Goal: Find specific page/section: Find specific page/section

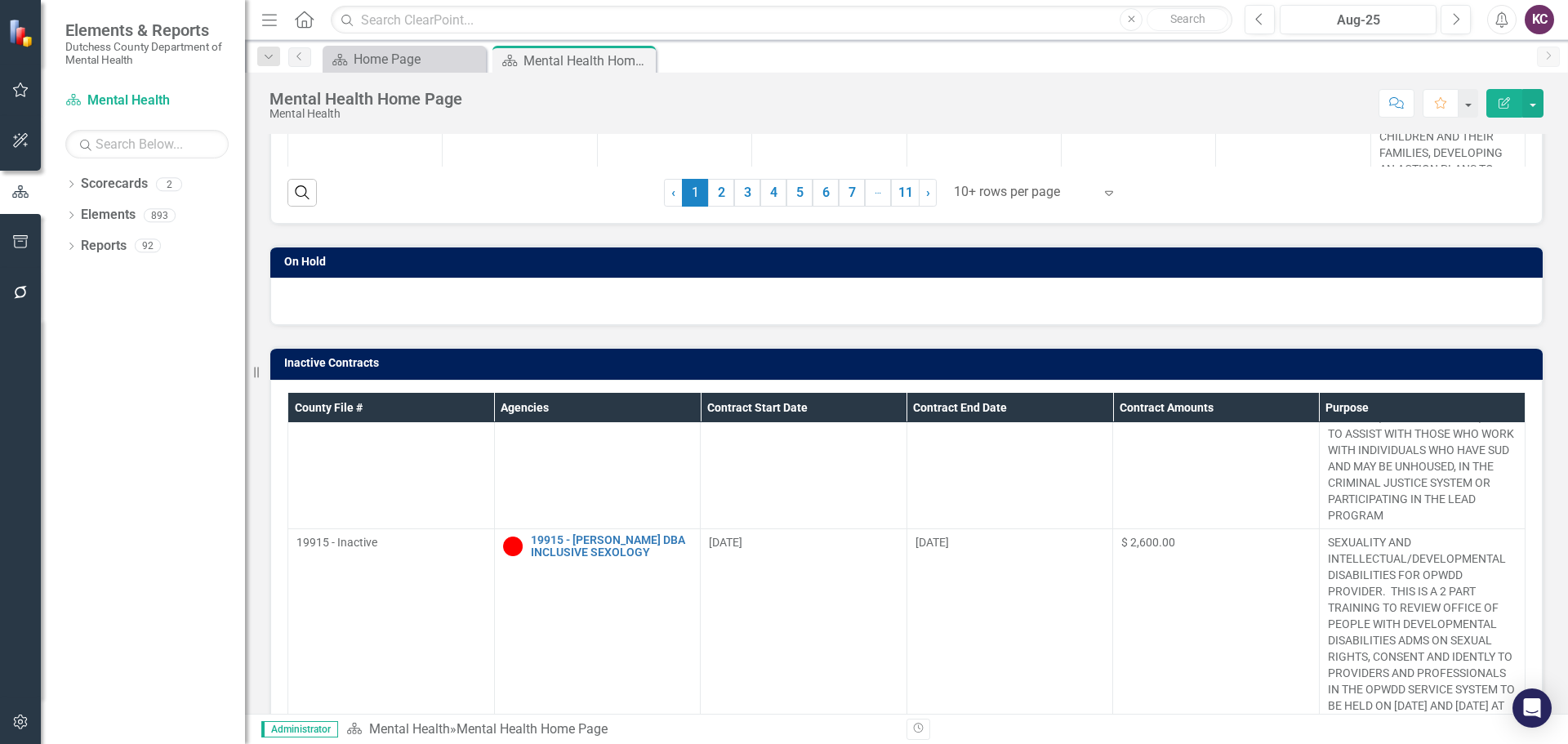
scroll to position [487, 0]
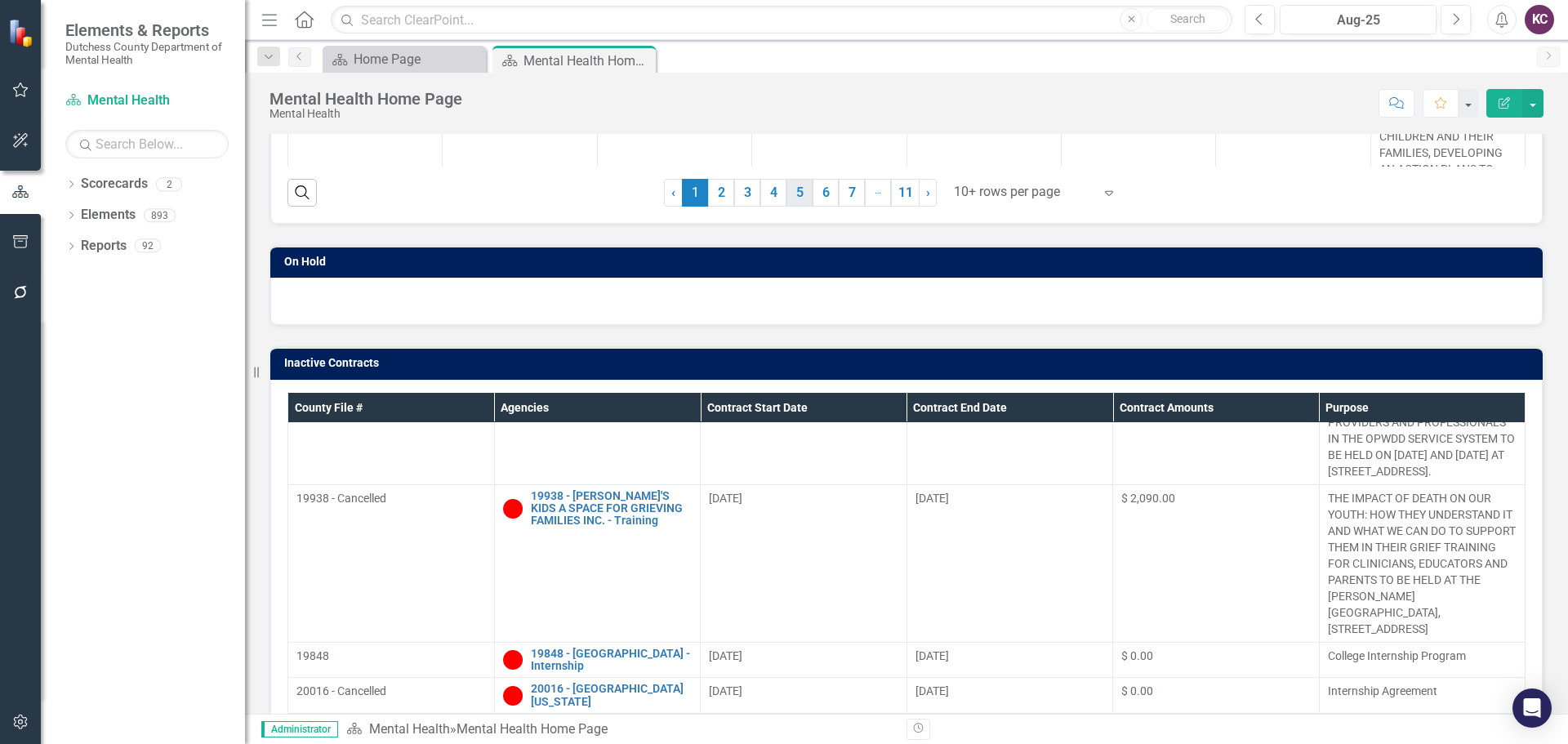
click at [798, 196] on link "5" at bounding box center [800, 193] width 26 height 28
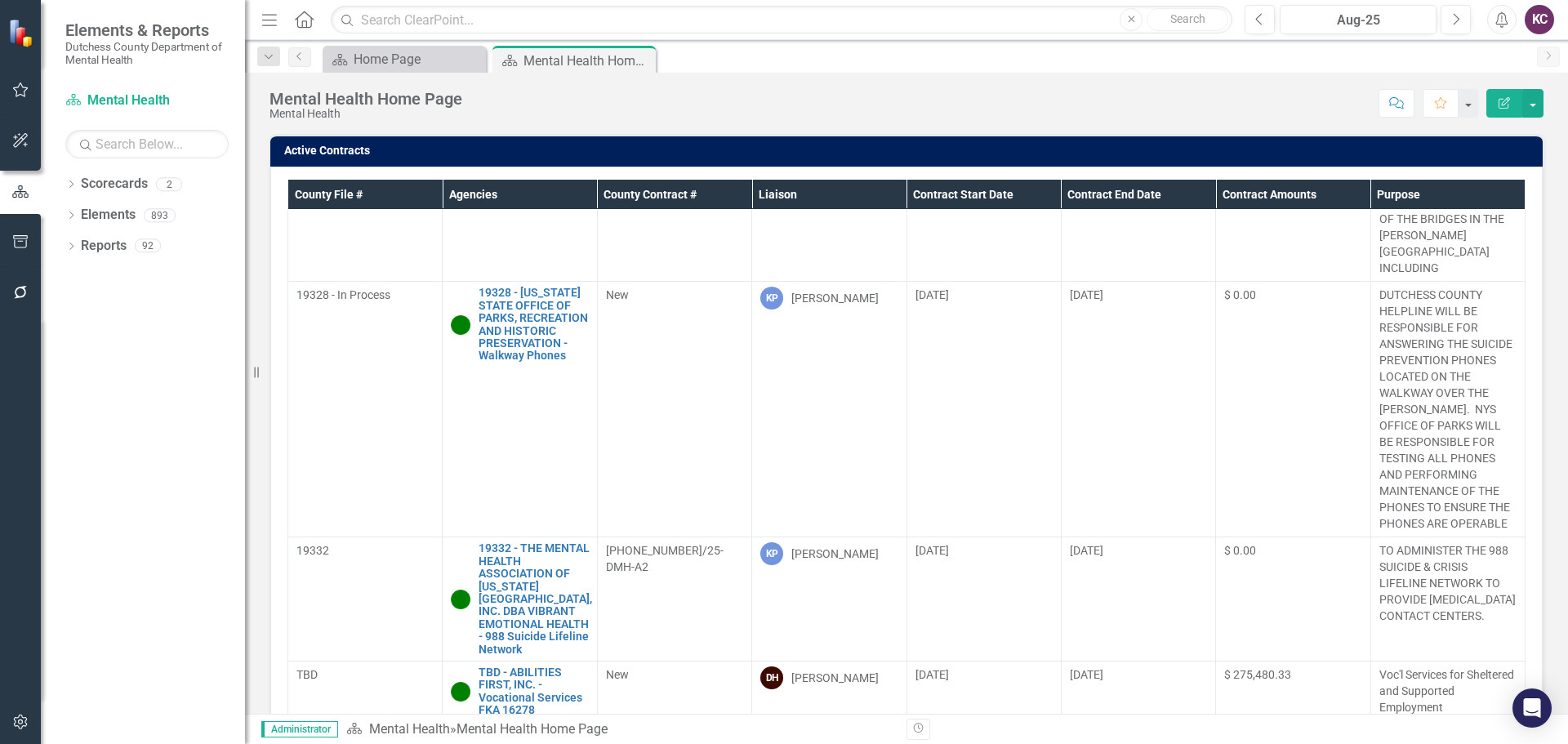
scroll to position [124, 0]
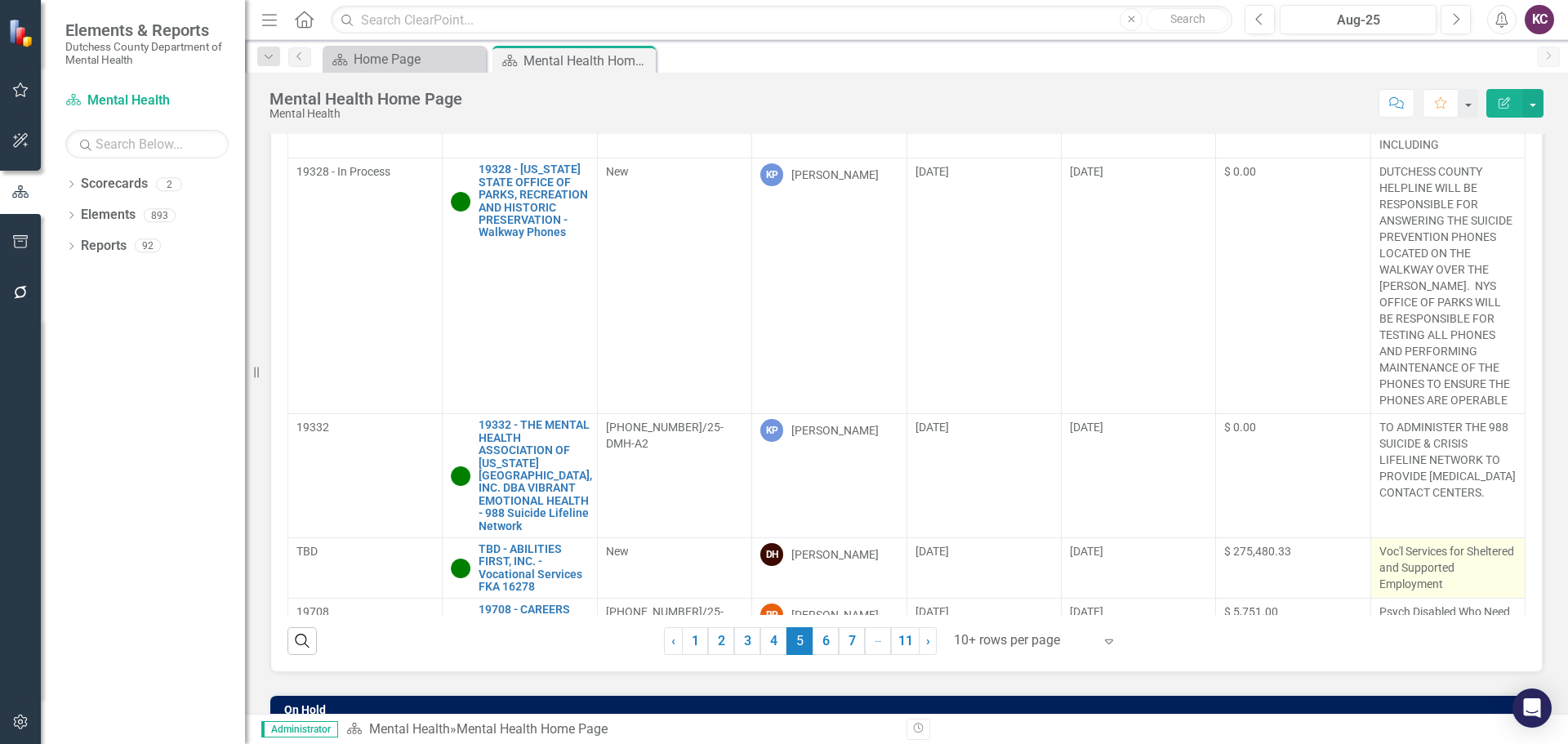
click at [1491, 543] on p "Voc'l Services for Sheltered and Supported Employment" at bounding box center [1448, 567] width 138 height 49
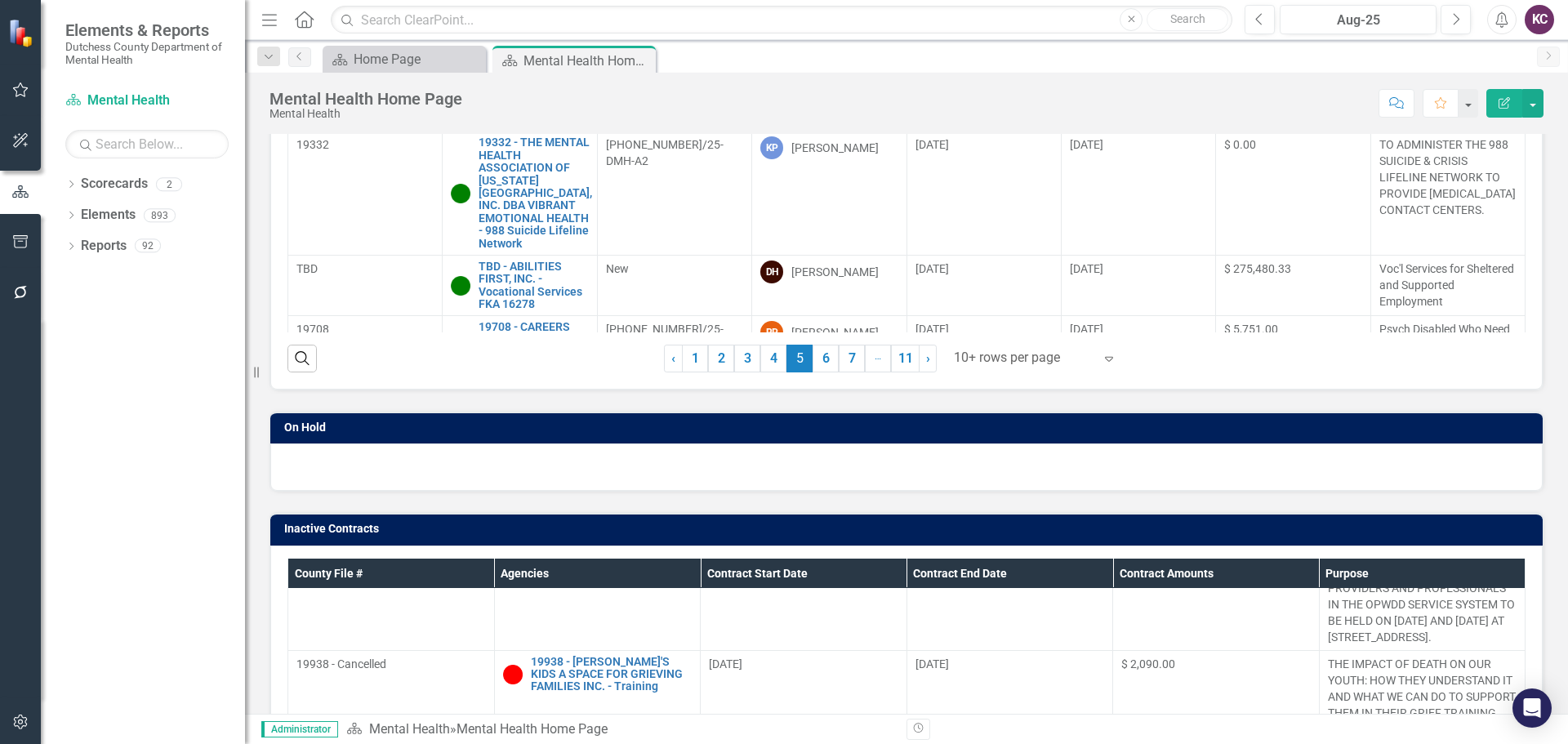
scroll to position [490, 0]
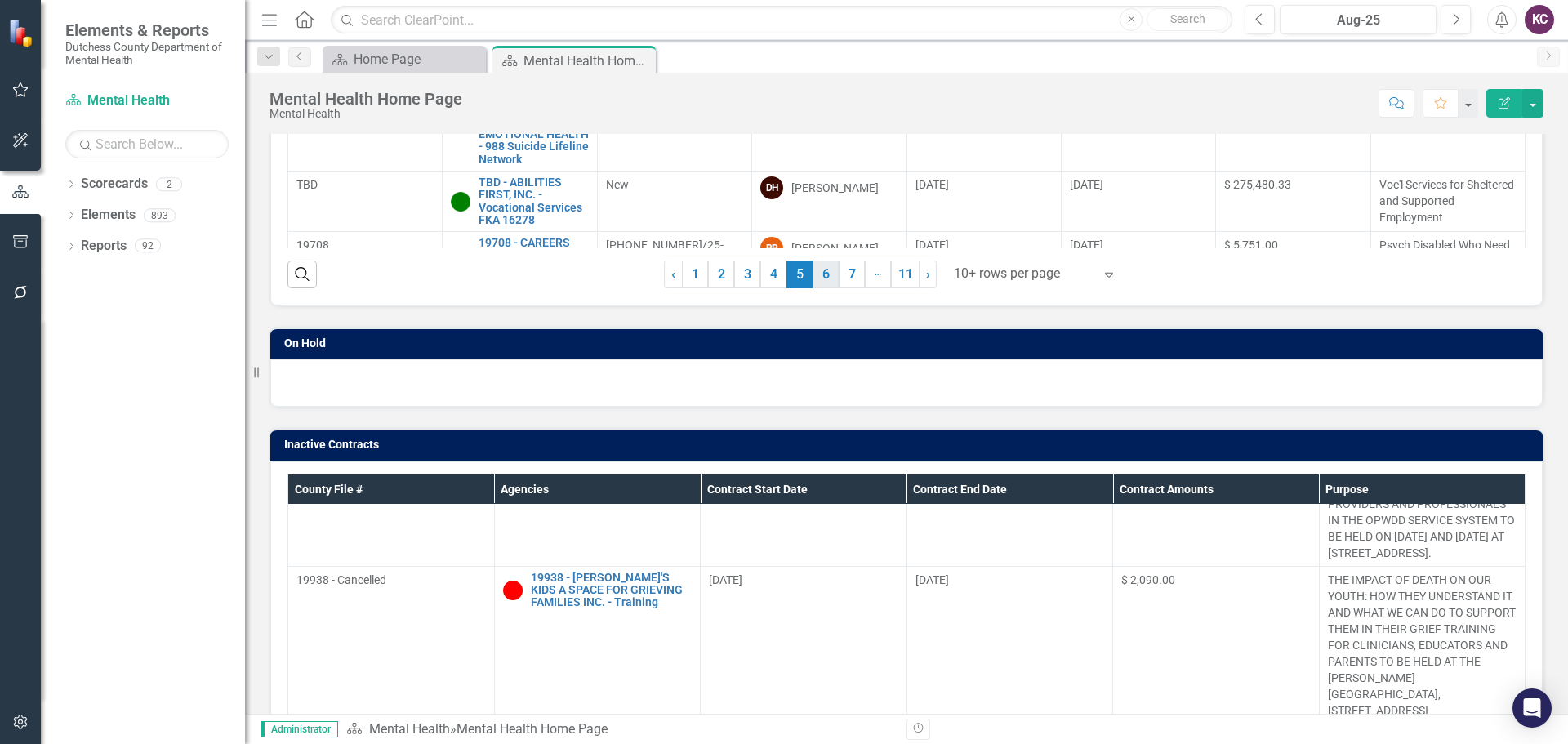
click at [816, 278] on link "6" at bounding box center [826, 274] width 26 height 28
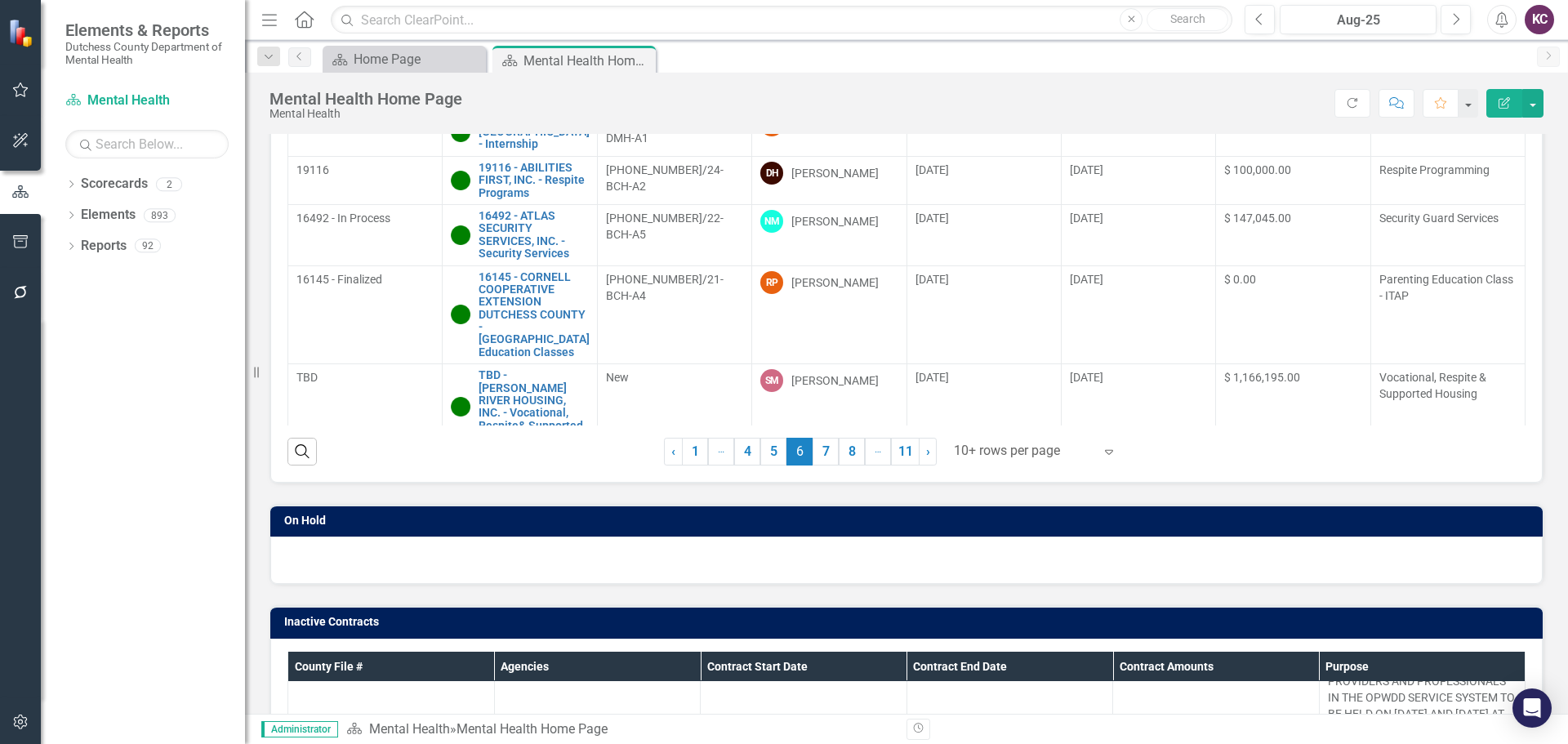
scroll to position [327, 0]
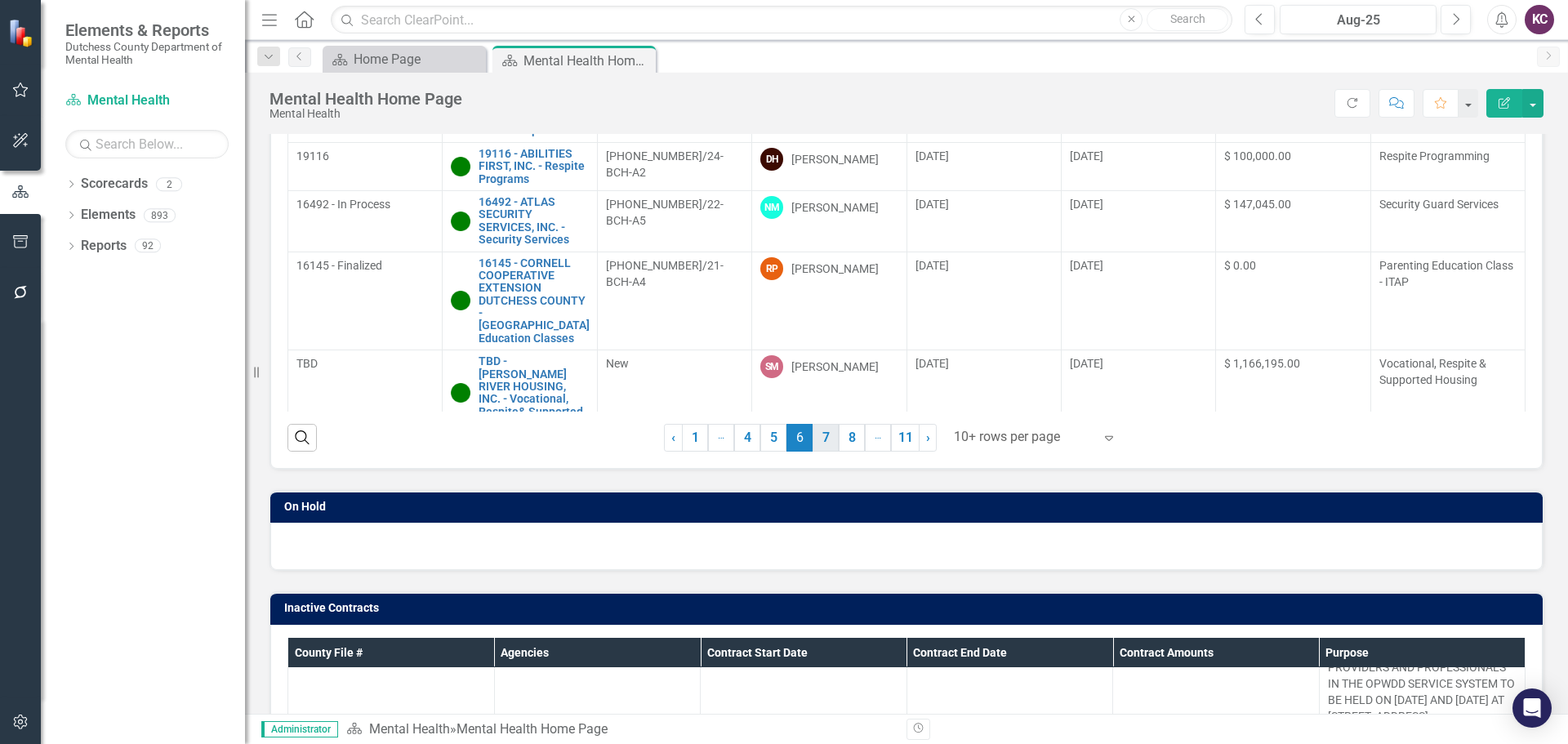
click at [823, 438] on link "7" at bounding box center [826, 438] width 26 height 28
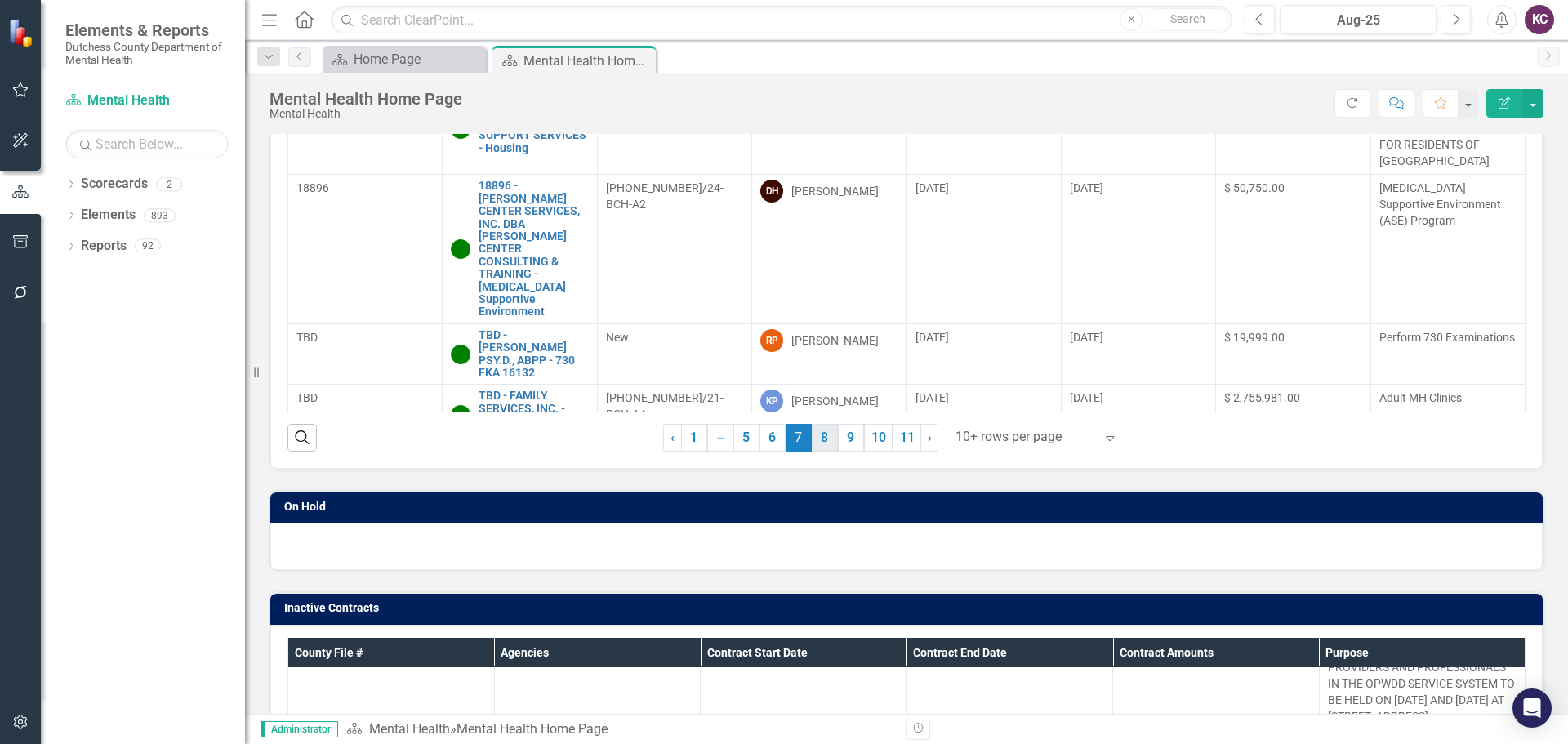
click at [816, 434] on link "8" at bounding box center [825, 438] width 26 height 28
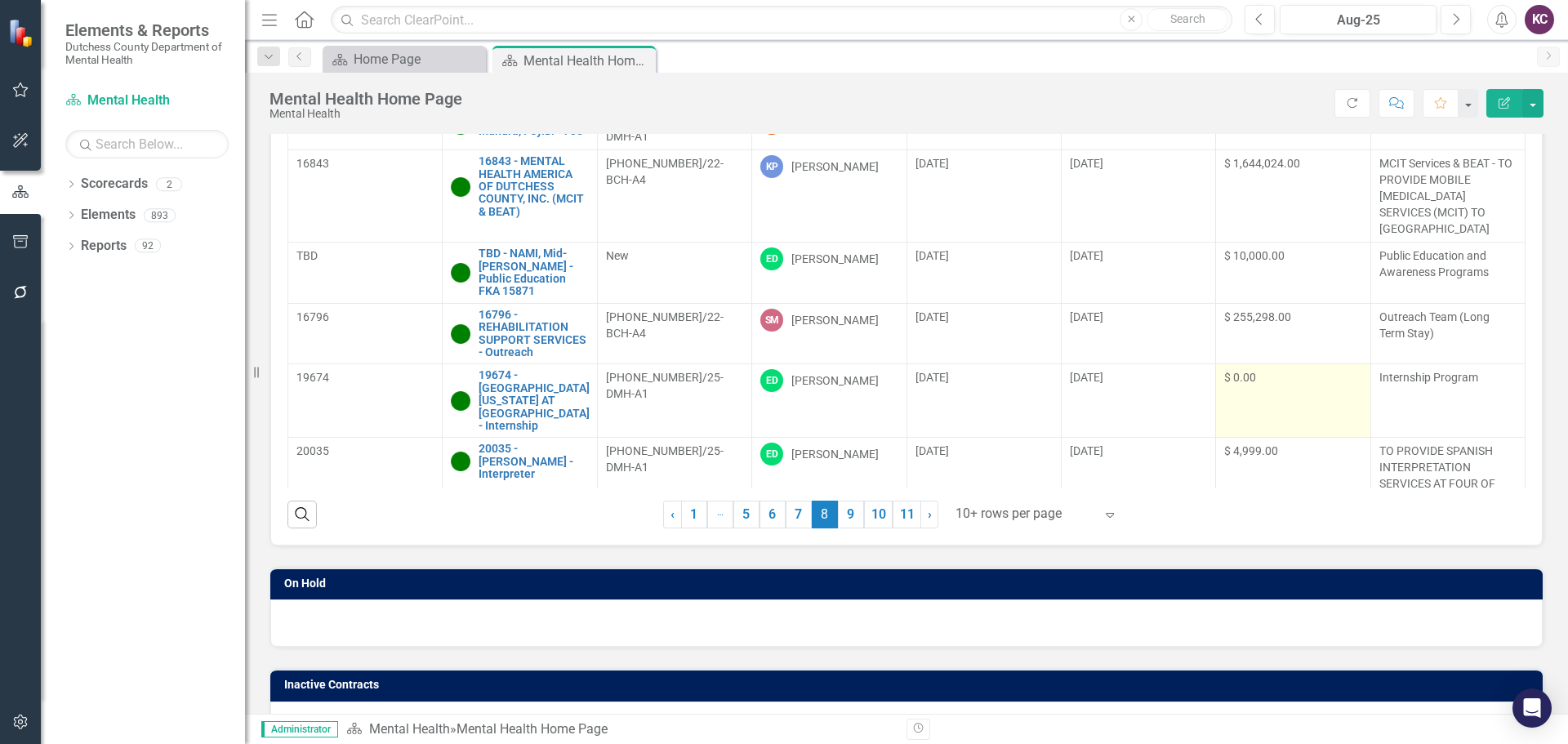
scroll to position [0, 0]
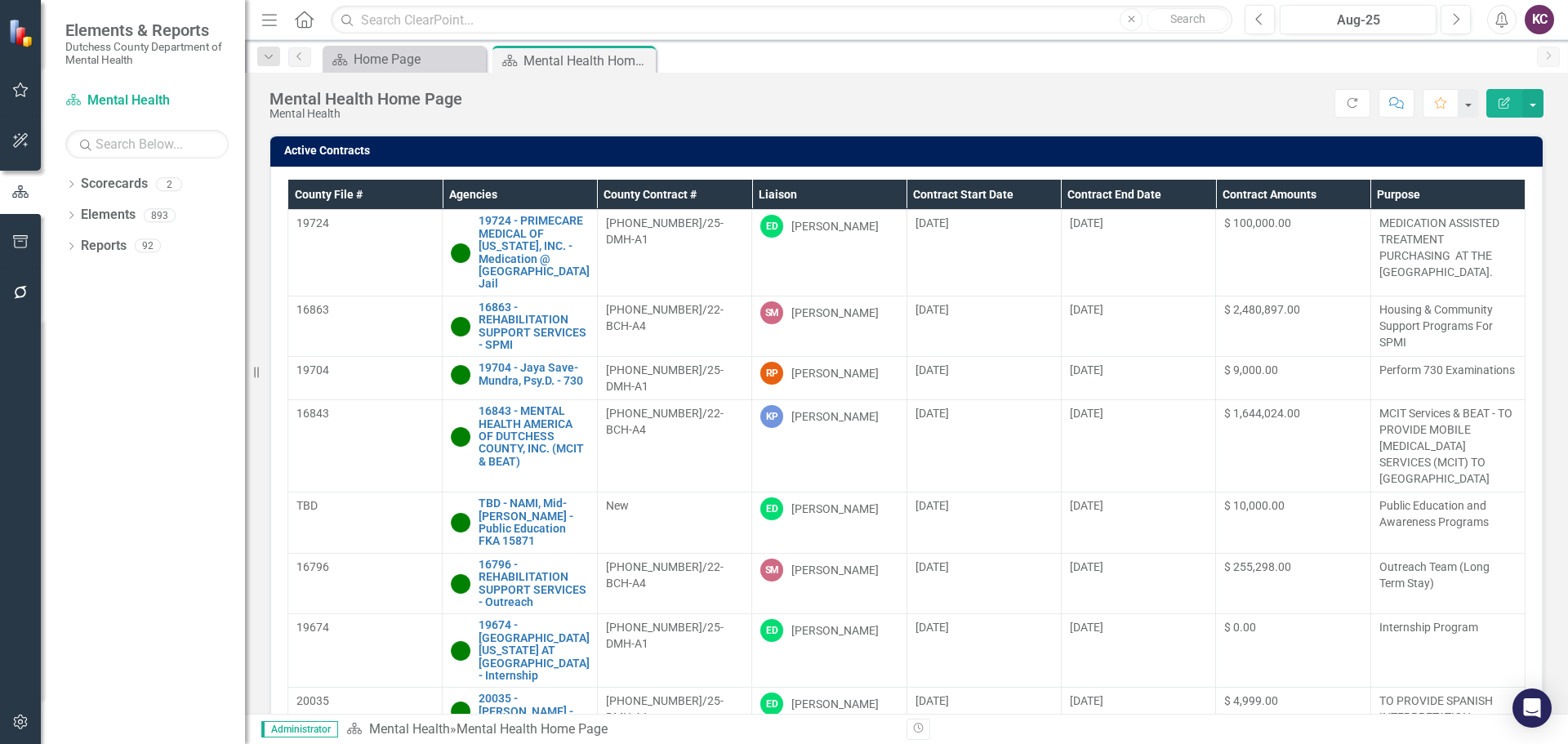
click at [1015, 35] on div "Menu Home Search Close Search Previous Aug-25 Next Alerts KC User Edit Profile …" at bounding box center [906, 20] width 1323 height 40
click at [1006, 102] on div "Score: N/A Aug-25 Completed Refresh Comment Favorite Edit Report" at bounding box center [1006, 103] width 1073 height 28
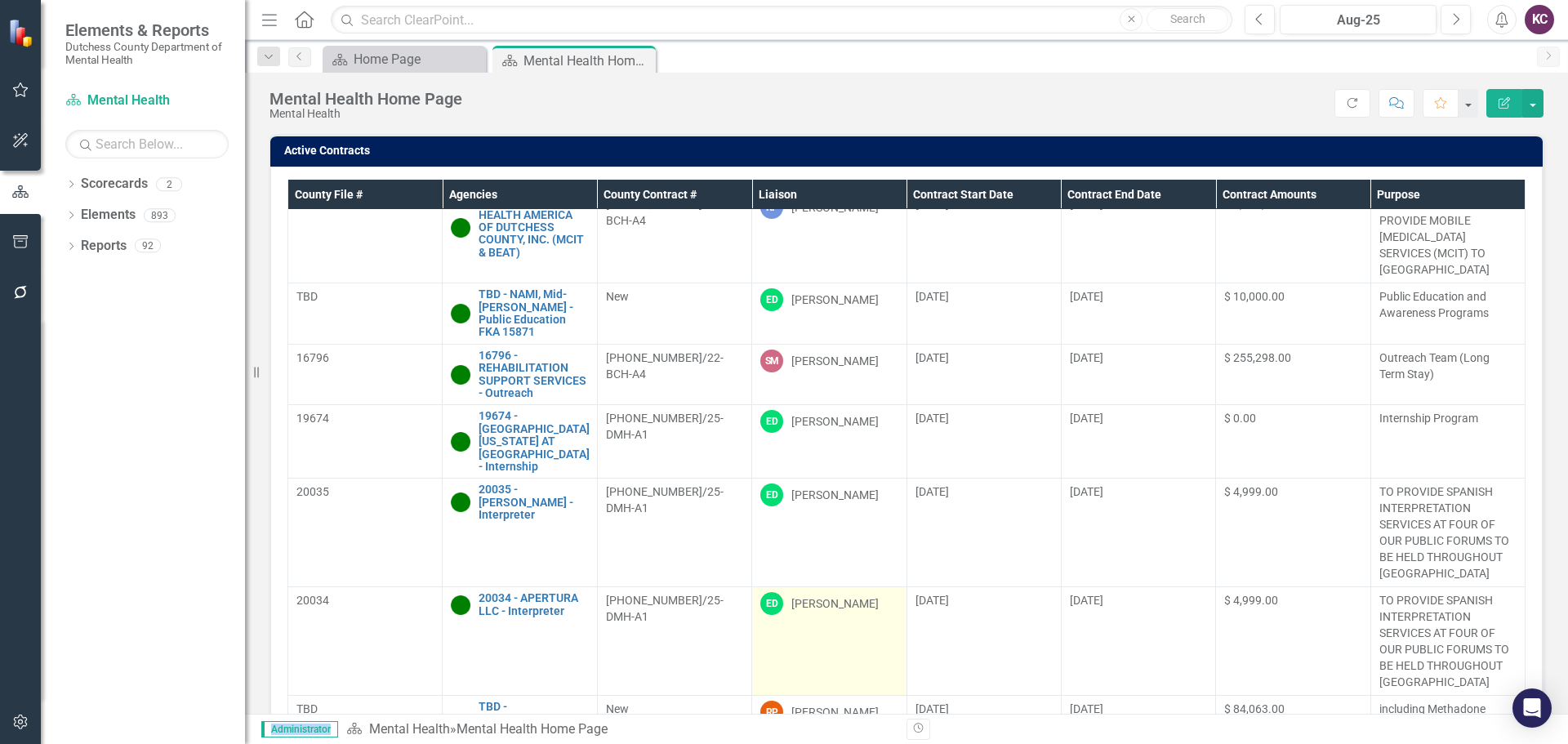
scroll to position [218, 0]
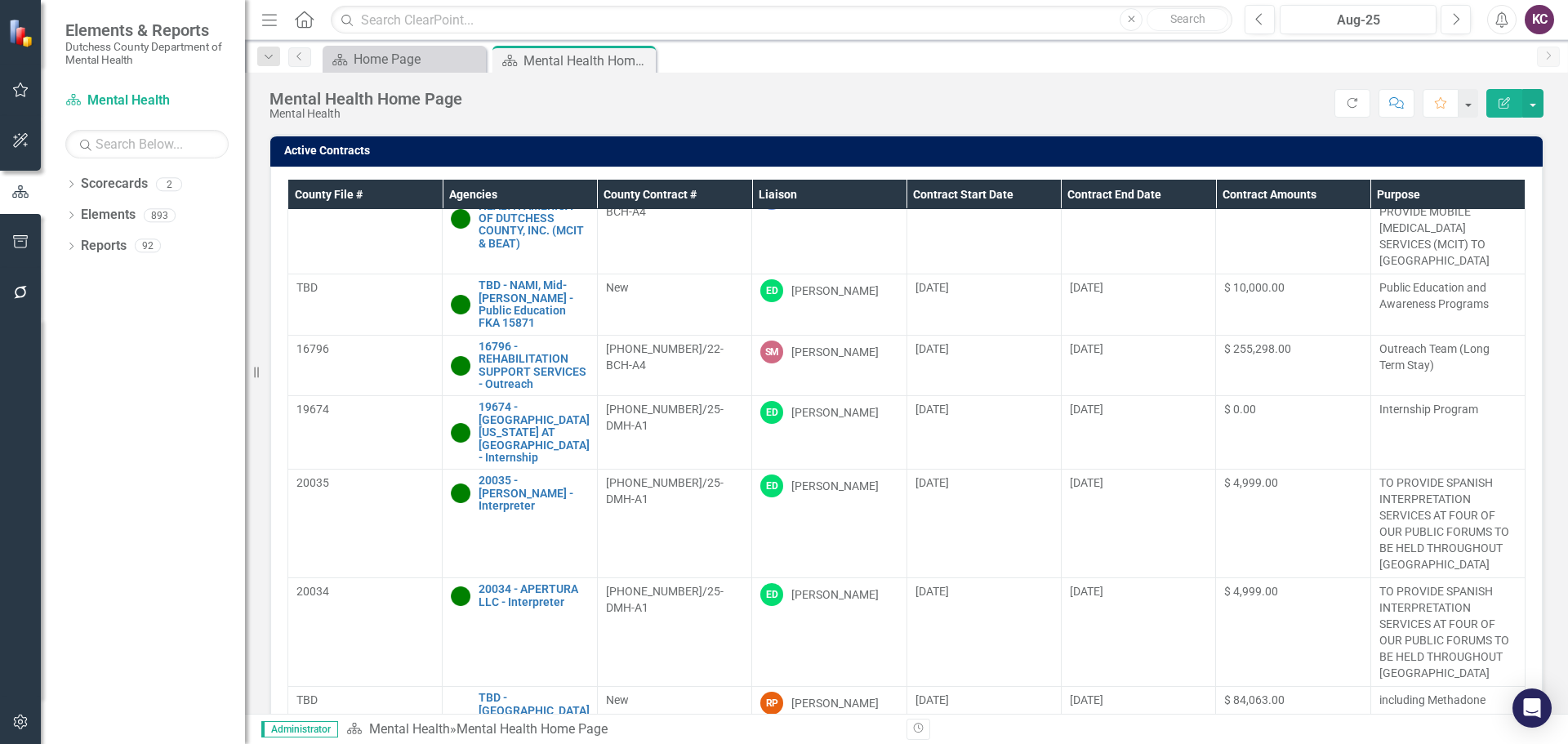
click at [214, 541] on div "Dropdown Scorecards 2 Dutchess County Mental Health Dropdown Elements 893 Dropd…" at bounding box center [143, 457] width 204 height 573
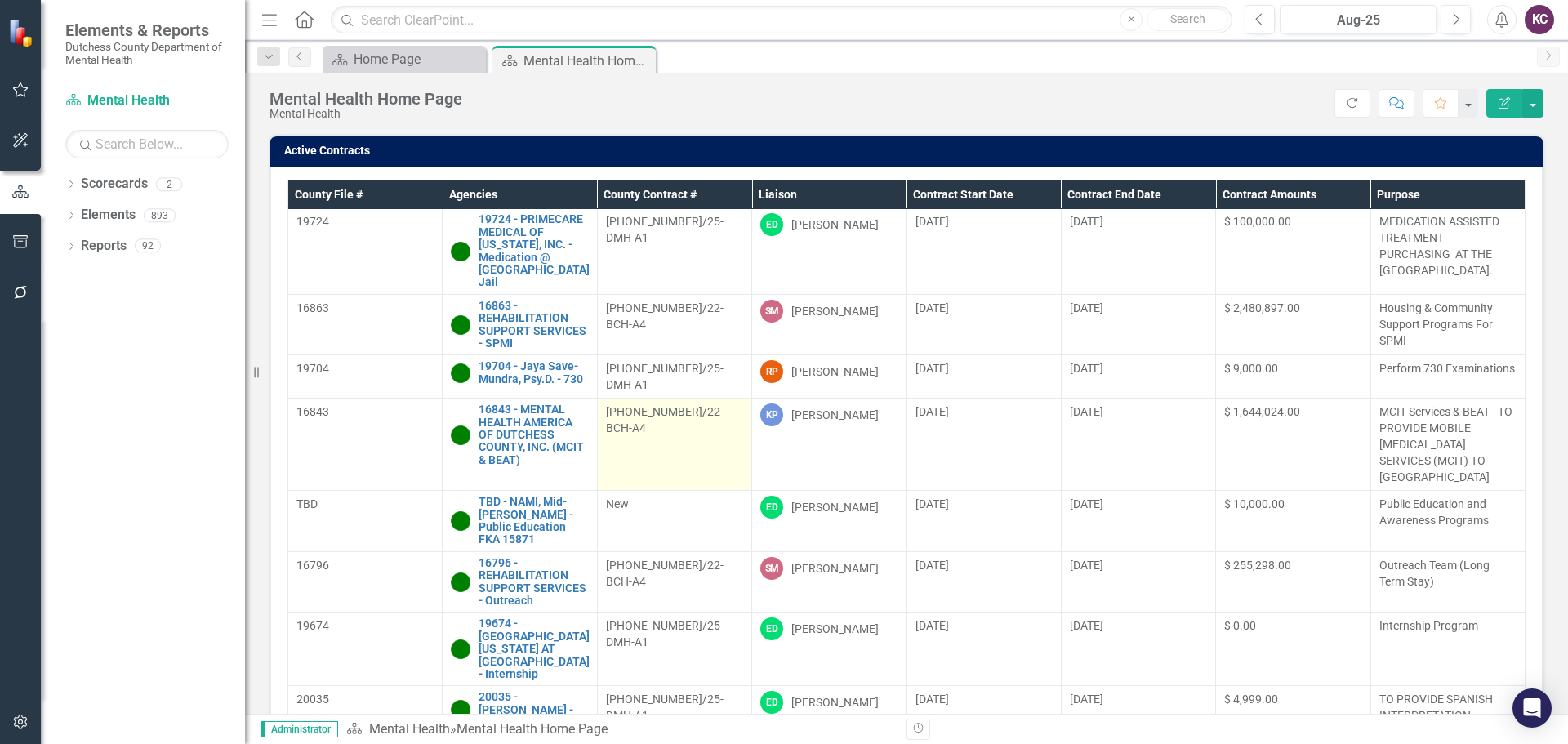
scroll to position [0, 0]
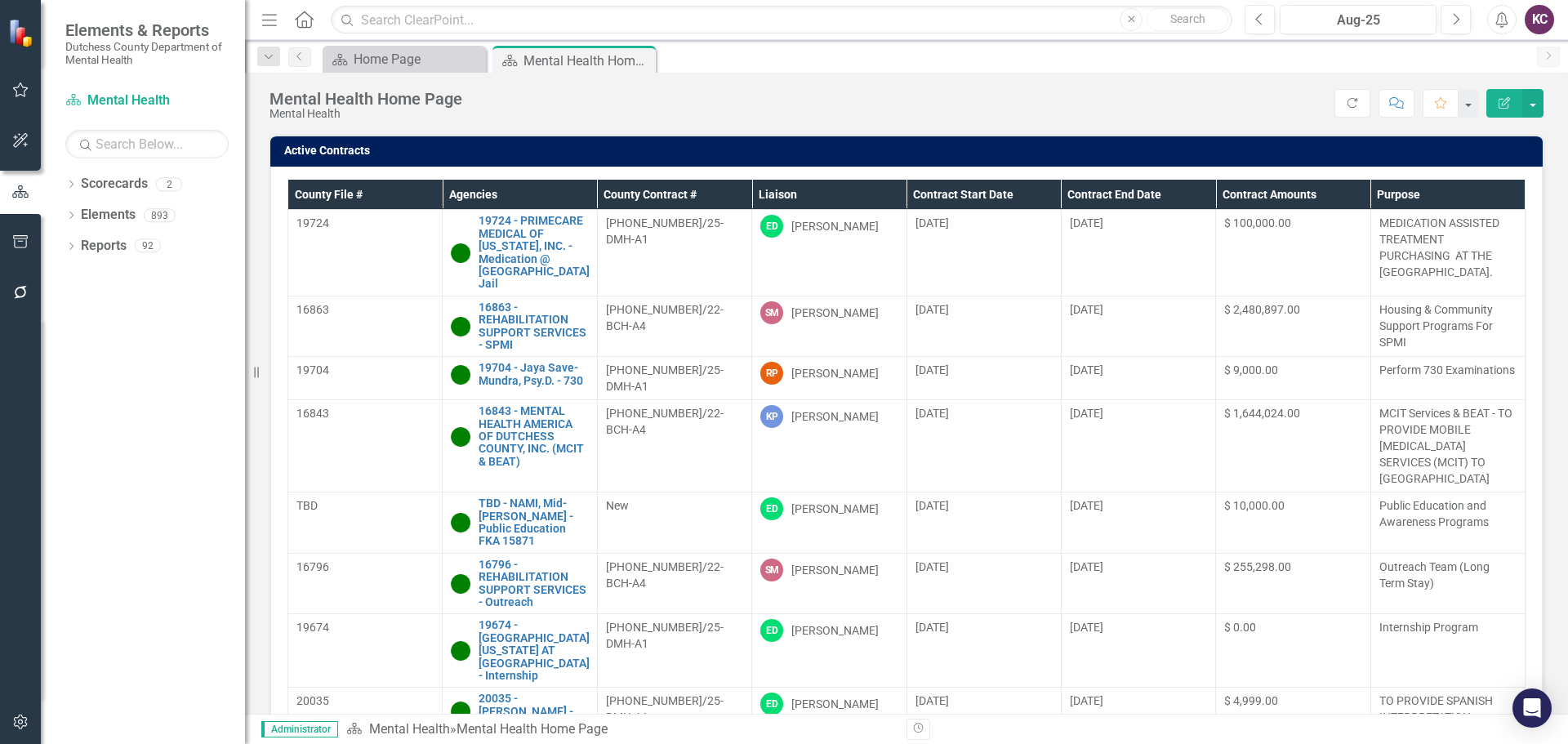
click at [940, 83] on div "Mental Health Home Page Mental Health Score: N/A Aug-25 Completed Refresh Comme…" at bounding box center [906, 96] width 1323 height 49
click at [997, 96] on div "Score: N/A Aug-25 Completed Refresh Comment Favorite Edit Report" at bounding box center [1006, 103] width 1073 height 28
click at [527, 408] on link "16843 - MENTAL HEALTH AMERICA OF DUTCHESS COUNTY, INC. (MCIT & BEAT)" at bounding box center [533, 437] width 110 height 63
